Goal: Check status

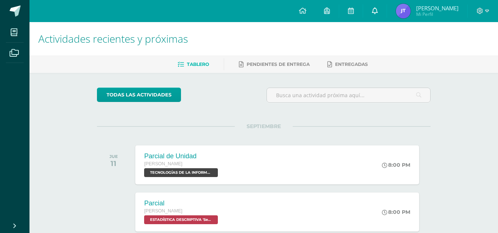
click at [375, 9] on icon at bounding box center [375, 10] width 6 height 7
click at [398, 8] on img at bounding box center [403, 11] width 15 height 15
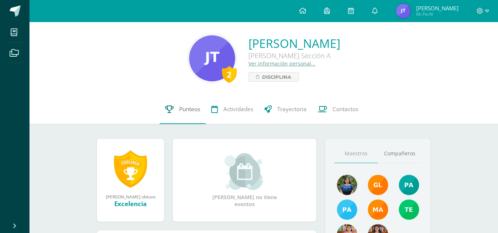
click at [197, 116] on link "Punteos" at bounding box center [183, 109] width 46 height 29
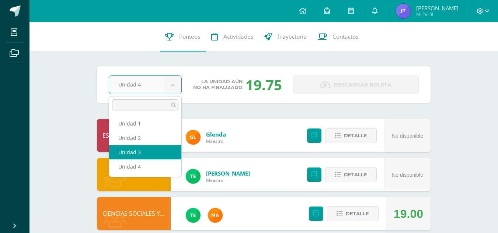
select select "Unidad 3"
